Goal: Transaction & Acquisition: Purchase product/service

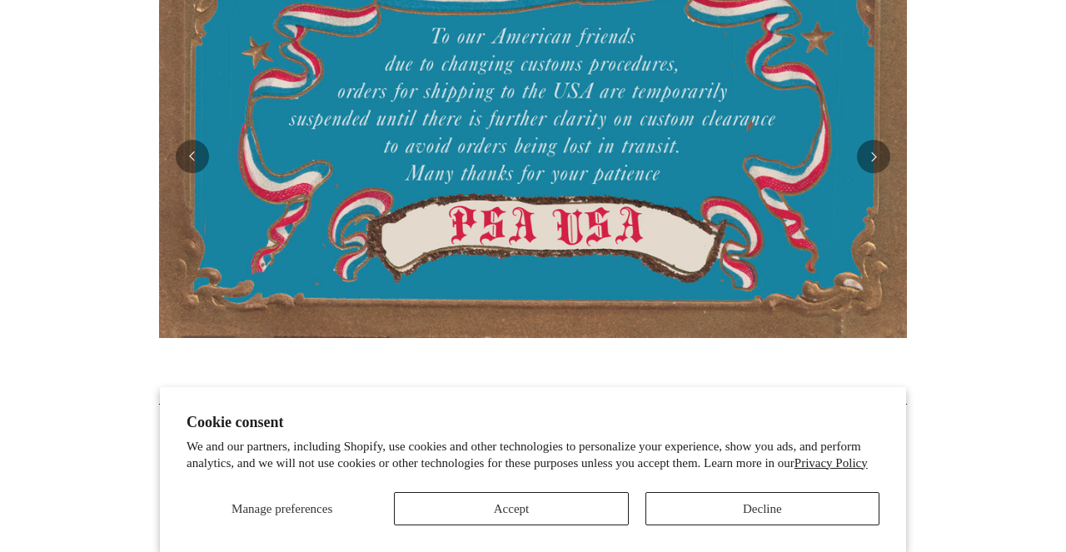
scroll to position [476, 0]
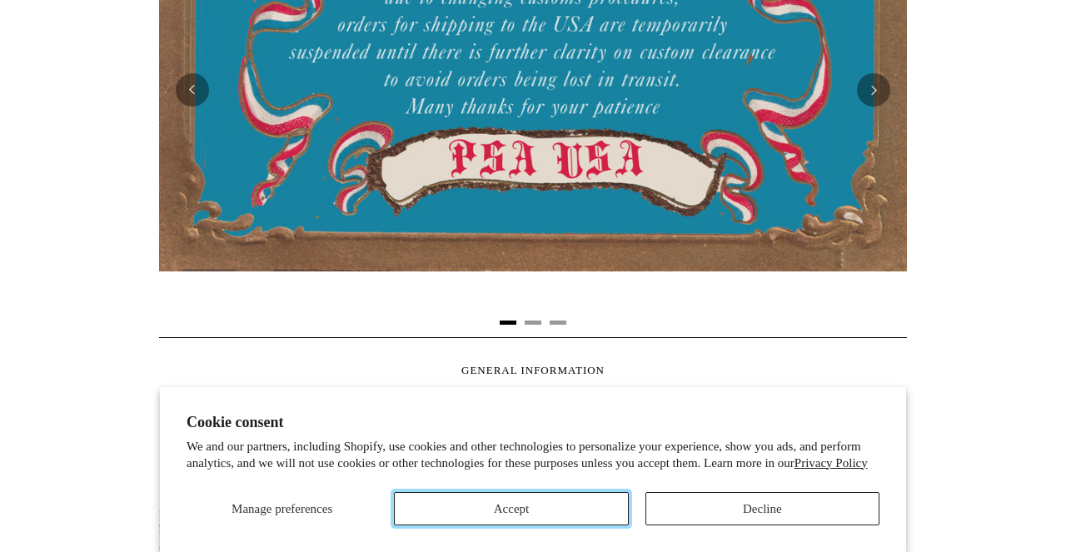
click at [595, 498] on button "Accept" at bounding box center [511, 508] width 234 height 33
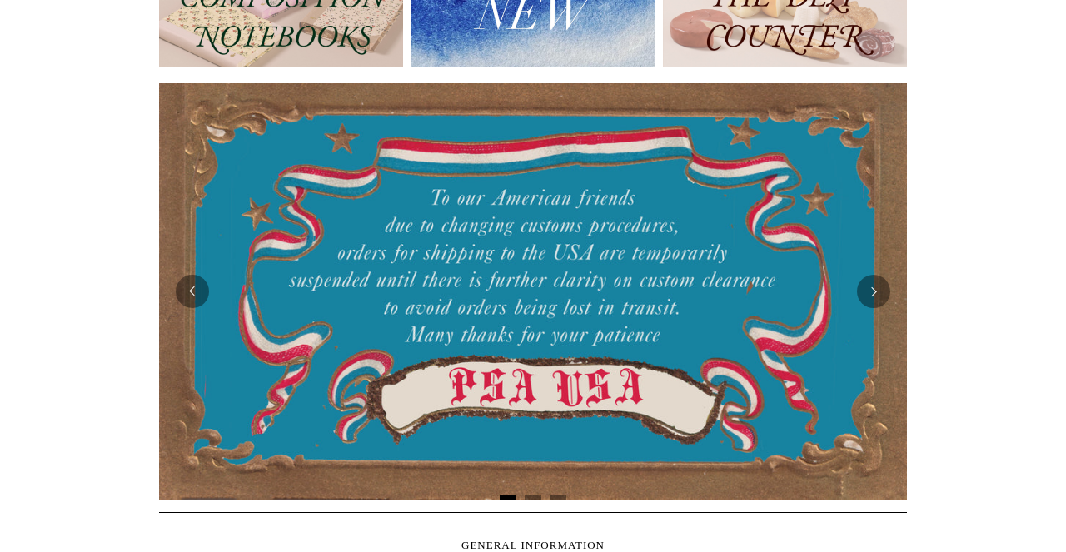
scroll to position [0, 0]
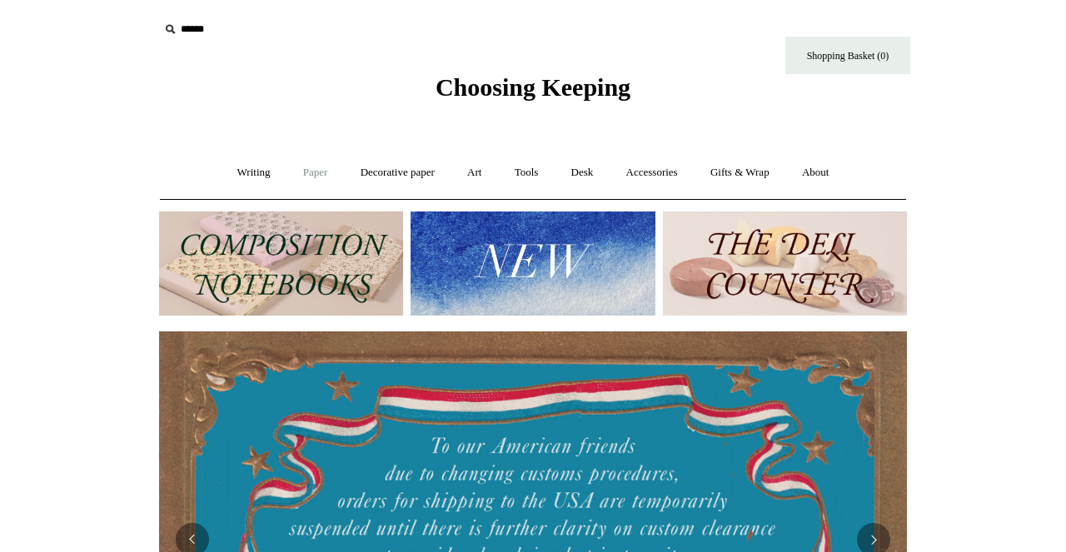
click at [310, 174] on link "Paper +" at bounding box center [315, 173] width 55 height 44
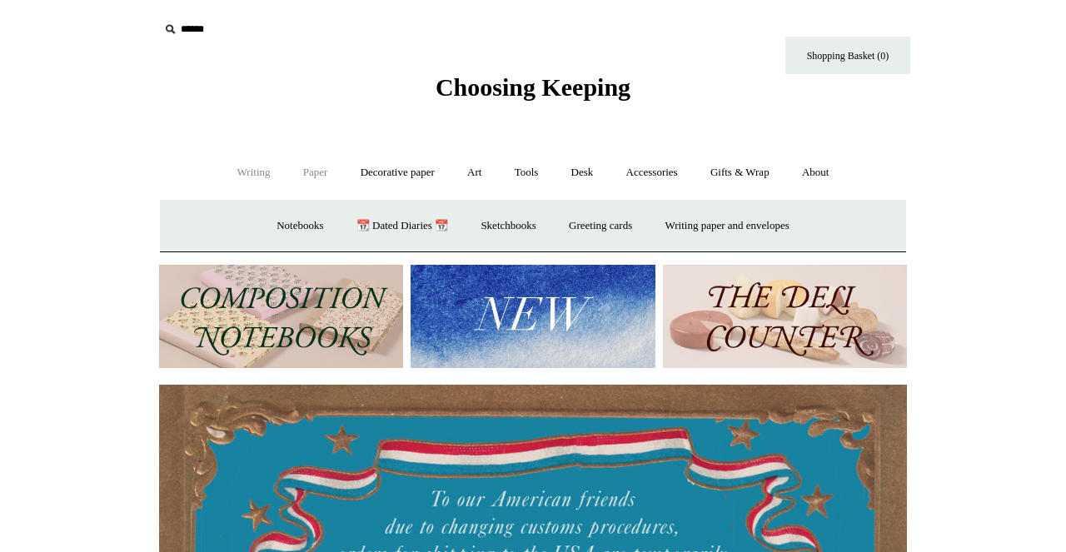
click at [268, 172] on link "Writing +" at bounding box center [253, 173] width 63 height 44
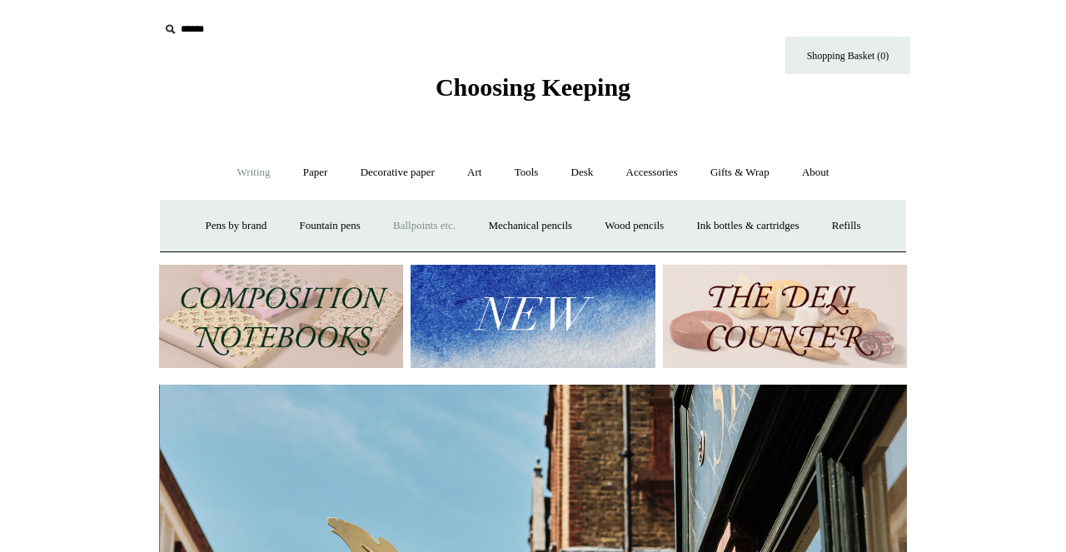
scroll to position [0, 748]
click at [431, 229] on link "Ballpoints etc. +" at bounding box center [424, 226] width 92 height 44
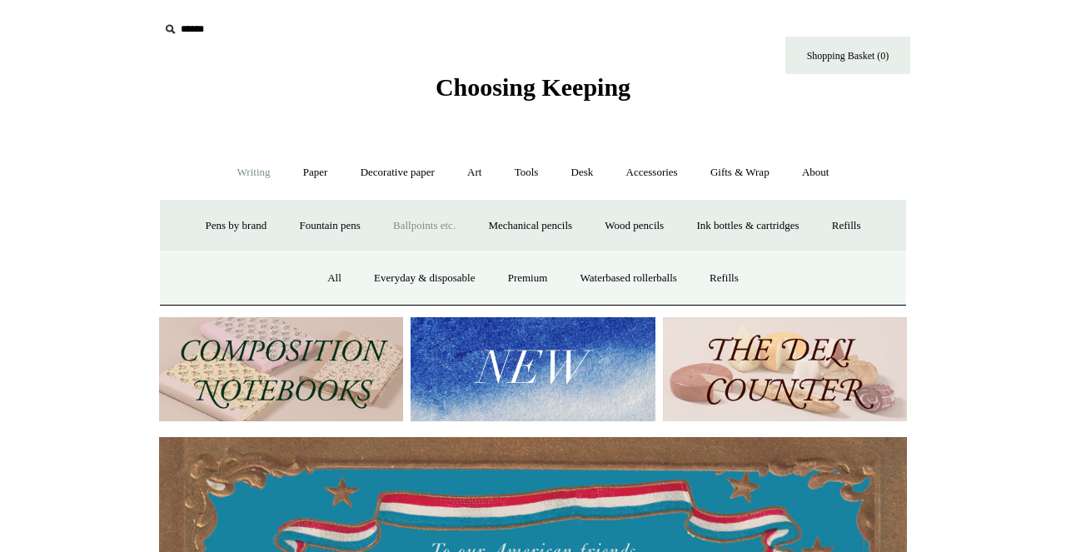
scroll to position [0, 0]
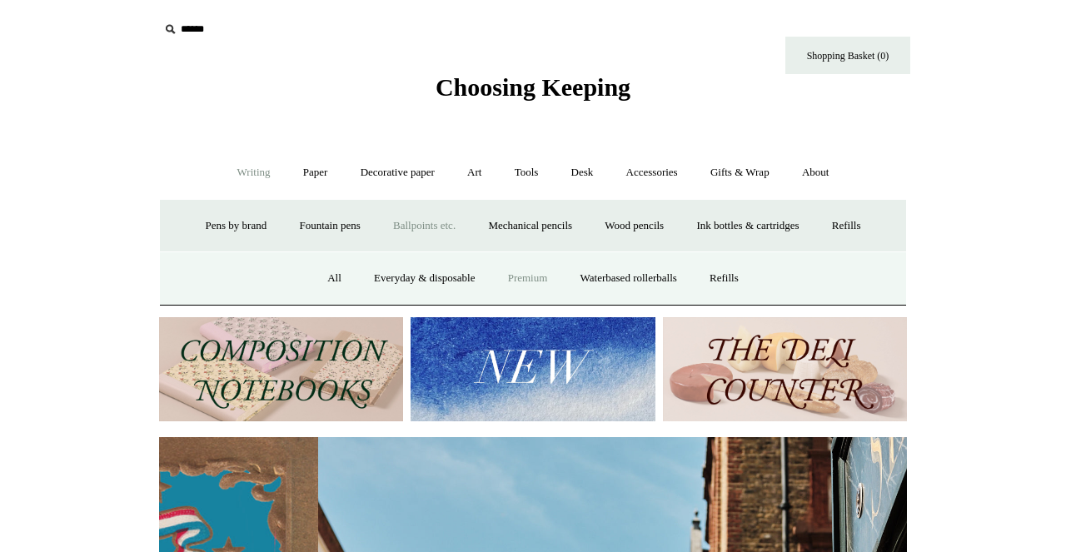
click at [498, 281] on link "Premium" at bounding box center [528, 279] width 70 height 44
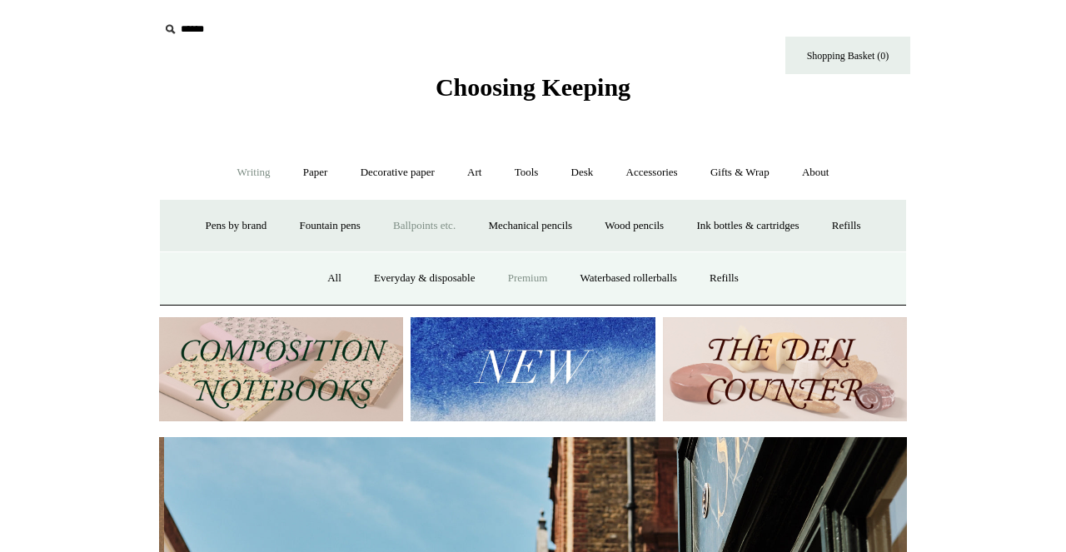
scroll to position [0, 748]
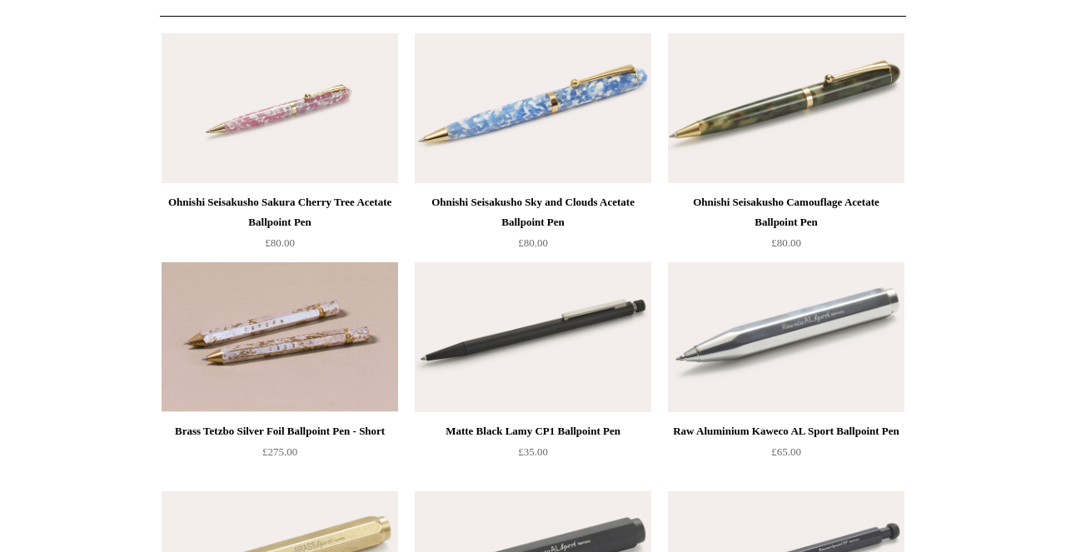
scroll to position [187, 0]
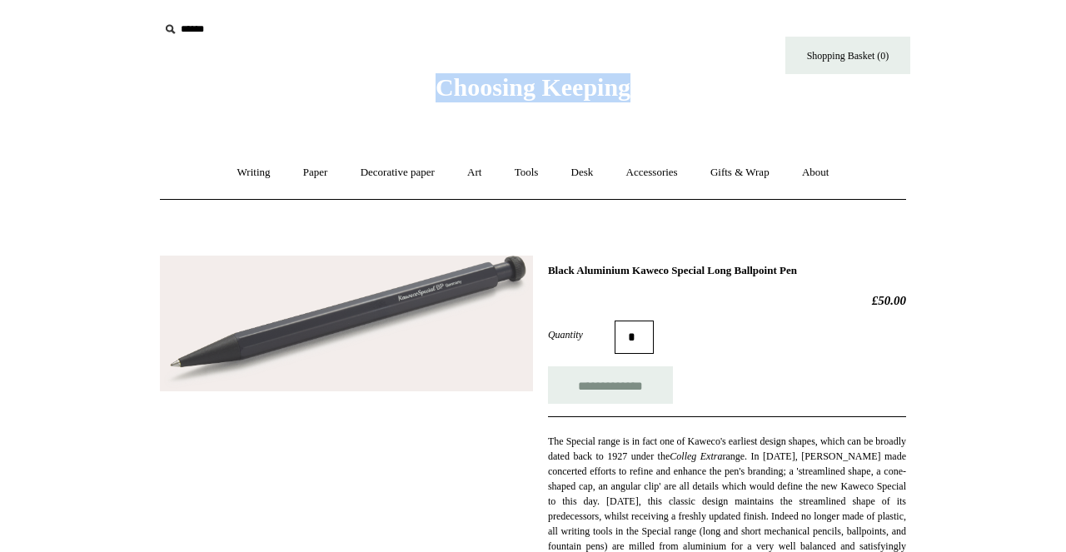
drag, startPoint x: 667, startPoint y: 92, endPoint x: 395, endPoint y: 99, distance: 272.5
click at [395, 99] on div "Choosing Keeping" at bounding box center [533, 51] width 833 height 102
copy span "Choosing Keeping"
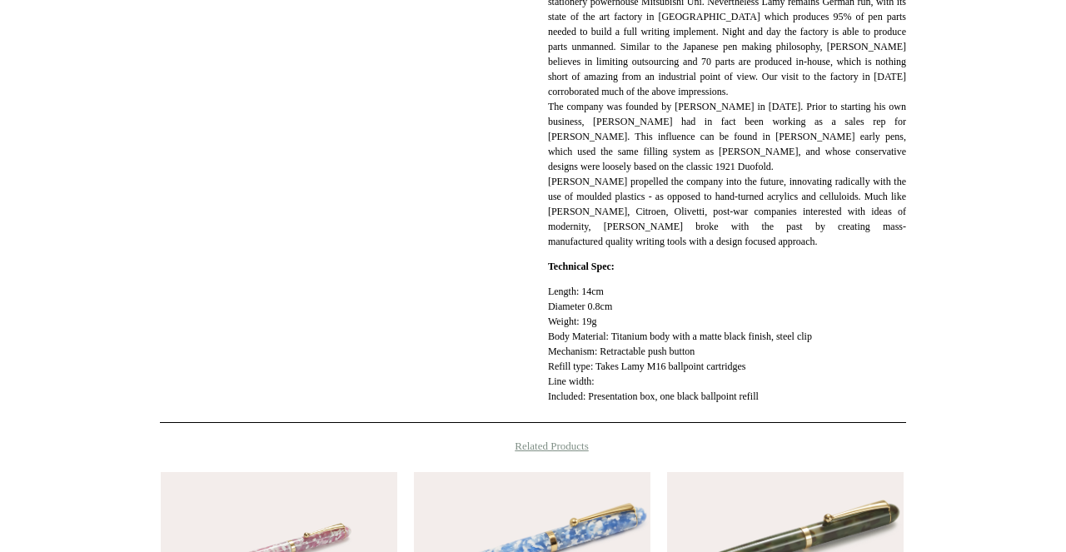
scroll to position [663, 0]
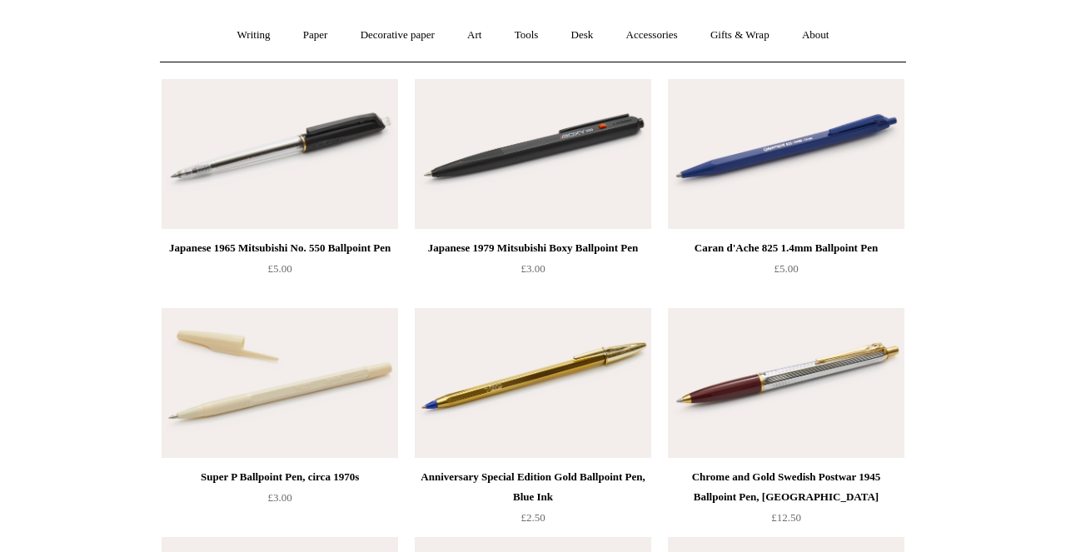
scroll to position [265, 0]
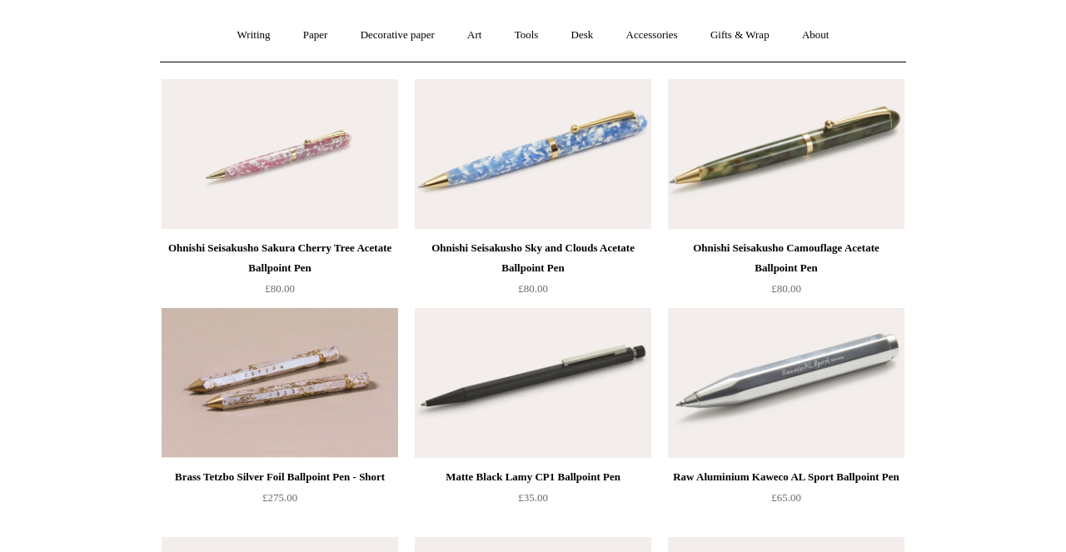
scroll to position [137, 0]
